Goal: Information Seeking & Learning: Learn about a topic

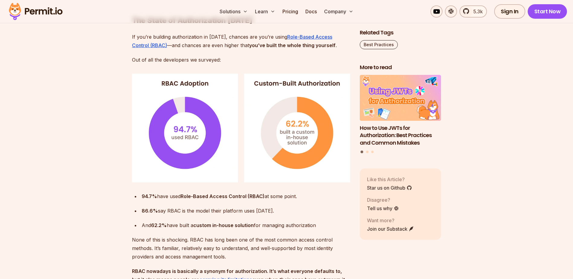
scroll to position [544, 0]
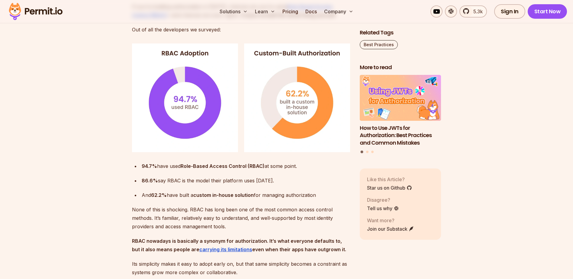
click at [275, 164] on div "94.7% have used Role-Based Access Control (RBAC) at some point." at bounding box center [246, 166] width 209 height 8
drag, startPoint x: 275, startPoint y: 164, endPoint x: 264, endPoint y: 191, distance: 28.6
click at [264, 191] on ul "94.7% have used Role-Based Access Control (RBAC) at some point. 86.6% say RBAC …" at bounding box center [241, 180] width 218 height 37
click at [265, 191] on ul "94.7% have used Role-Based Access Control (RBAC) at some point. 86.6% say RBAC …" at bounding box center [241, 180] width 218 height 37
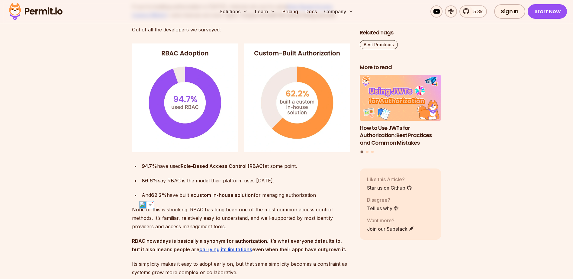
drag, startPoint x: 265, startPoint y: 191, endPoint x: 270, endPoint y: 194, distance: 6.1
click at [270, 194] on div "And 62.2% have built a custom in-house solution for managing authorization" at bounding box center [246, 195] width 209 height 8
click at [204, 196] on strong "custom in-house solution" at bounding box center [223, 195] width 60 height 6
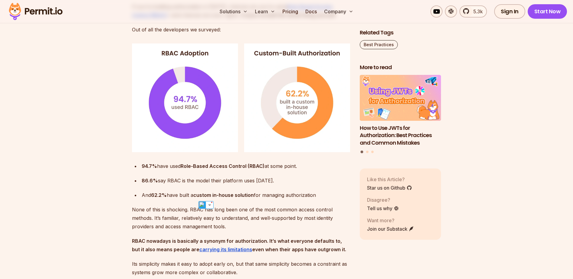
drag, startPoint x: 204, startPoint y: 196, endPoint x: 241, endPoint y: 196, distance: 36.9
click at [241, 196] on strong "custom in-house solution" at bounding box center [223, 195] width 60 height 6
drag, startPoint x: 241, startPoint y: 196, endPoint x: 225, endPoint y: 196, distance: 16.0
click at [225, 196] on strong "custom in-house solution" at bounding box center [223, 195] width 60 height 6
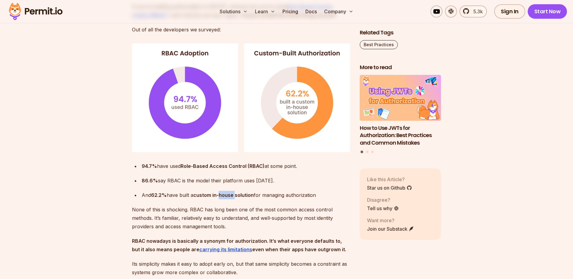
click at [225, 196] on strong "custom in-house solution" at bounding box center [223, 195] width 60 height 6
drag, startPoint x: 225, startPoint y: 196, endPoint x: 273, endPoint y: 195, distance: 47.8
click at [273, 195] on div "And 62.2% have built a custom in-house solution for managing authorization" at bounding box center [246, 195] width 209 height 8
click at [178, 197] on div "And 62.2% have built a custom in-house solution for managing authorization" at bounding box center [246, 195] width 209 height 8
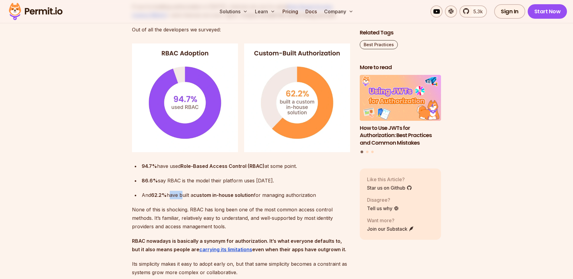
click at [178, 197] on div "And 62.2% have built a custom in-house solution for managing authorization" at bounding box center [246, 195] width 209 height 8
drag, startPoint x: 178, startPoint y: 197, endPoint x: 205, endPoint y: 196, distance: 26.9
click at [205, 196] on strong "custom in-house solution" at bounding box center [223, 195] width 60 height 6
drag, startPoint x: 205, startPoint y: 196, endPoint x: 228, endPoint y: 196, distance: 22.7
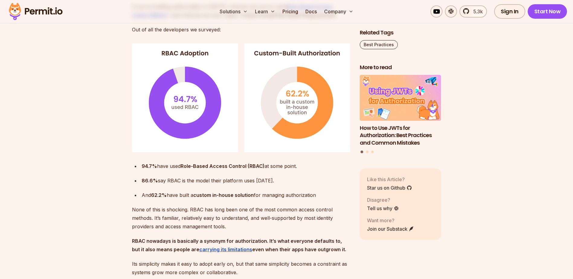
click at [228, 196] on strong "custom in-house solution" at bounding box center [223, 195] width 60 height 6
drag, startPoint x: 228, startPoint y: 196, endPoint x: 260, endPoint y: 195, distance: 32.0
click at [260, 195] on div "And 62.2% have built a custom in-house solution for managing authorization" at bounding box center [246, 195] width 209 height 8
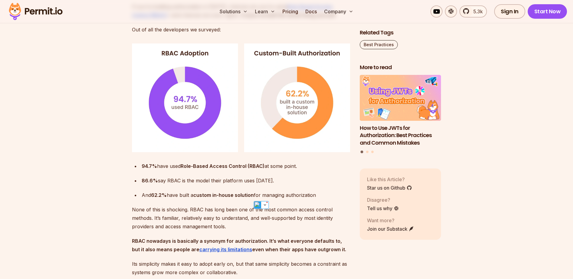
drag, startPoint x: 260, startPoint y: 195, endPoint x: 292, endPoint y: 196, distance: 32.6
click at [292, 196] on div "And 62.2% have built a custom in-house solution for managing authorization" at bounding box center [246, 195] width 209 height 8
click at [259, 197] on div "And 62.2% have built a custom in-house solution for managing authorization" at bounding box center [246, 195] width 209 height 8
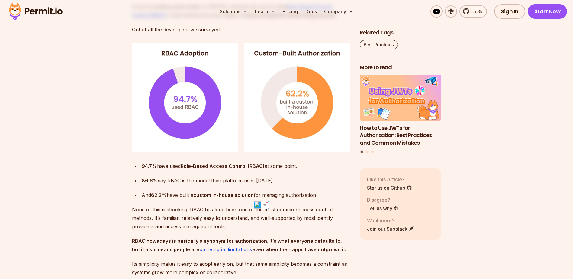
drag, startPoint x: 259, startPoint y: 197, endPoint x: 229, endPoint y: 196, distance: 30.2
click at [229, 196] on strong "custom in-house solution" at bounding box center [223, 195] width 60 height 6
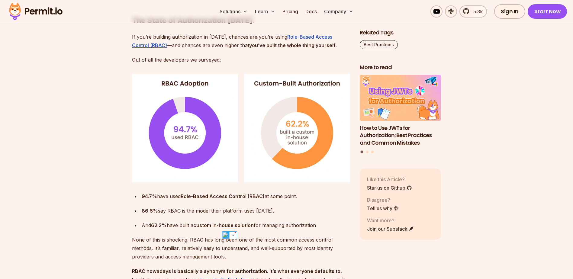
click at [209, 228] on strong "custom in-house solution" at bounding box center [223, 225] width 60 height 6
drag, startPoint x: 209, startPoint y: 228, endPoint x: 172, endPoint y: 226, distance: 36.9
click at [172, 226] on div "And 62.2% have built a custom in-house solution for managing authorization" at bounding box center [246, 225] width 209 height 8
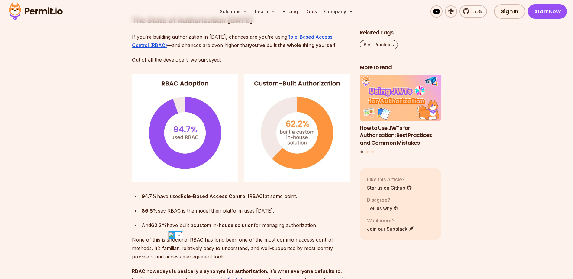
drag, startPoint x: 172, startPoint y: 226, endPoint x: 208, endPoint y: 226, distance: 35.7
click at [208, 226] on strong "custom in-house solution" at bounding box center [223, 225] width 60 height 6
drag, startPoint x: 208, startPoint y: 226, endPoint x: 229, endPoint y: 225, distance: 21.2
click at [229, 225] on strong "custom in-house solution" at bounding box center [223, 225] width 60 height 6
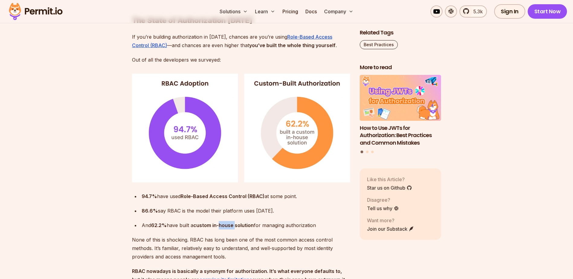
click at [229, 225] on strong "custom in-house solution" at bounding box center [223, 225] width 60 height 6
drag, startPoint x: 229, startPoint y: 225, endPoint x: 262, endPoint y: 226, distance: 32.9
click at [262, 226] on div "And 62.2% have built a custom in-house solution for managing authorization" at bounding box center [246, 225] width 209 height 8
drag, startPoint x: 262, startPoint y: 226, endPoint x: 298, endPoint y: 228, distance: 36.0
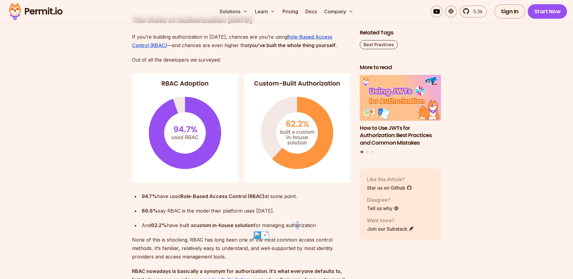
click at [298, 228] on div "And 62.2% have built a custom in-house solution for managing authorization" at bounding box center [246, 225] width 209 height 8
drag, startPoint x: 298, startPoint y: 228, endPoint x: 303, endPoint y: 229, distance: 5.3
click at [303, 229] on div "And 62.2% have built a custom in-house solution for managing authorization" at bounding box center [246, 225] width 209 height 8
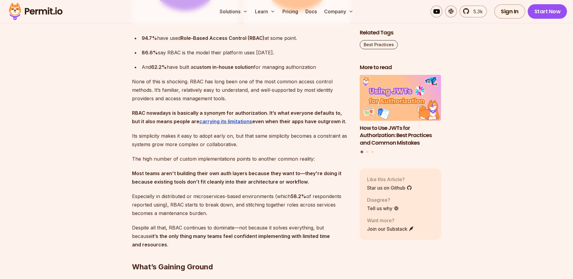
scroll to position [663, 0]
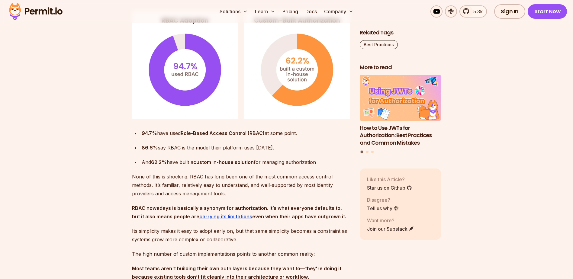
scroll to position [517, 0]
